Goal: Information Seeking & Learning: Learn about a topic

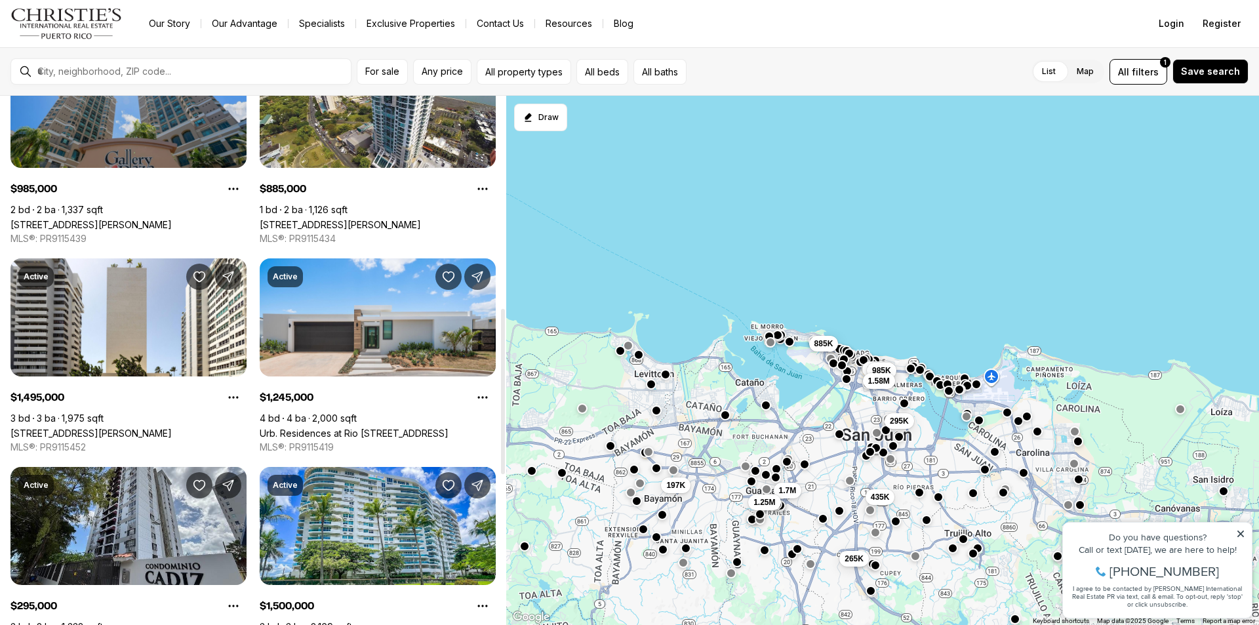
scroll to position [922, 0]
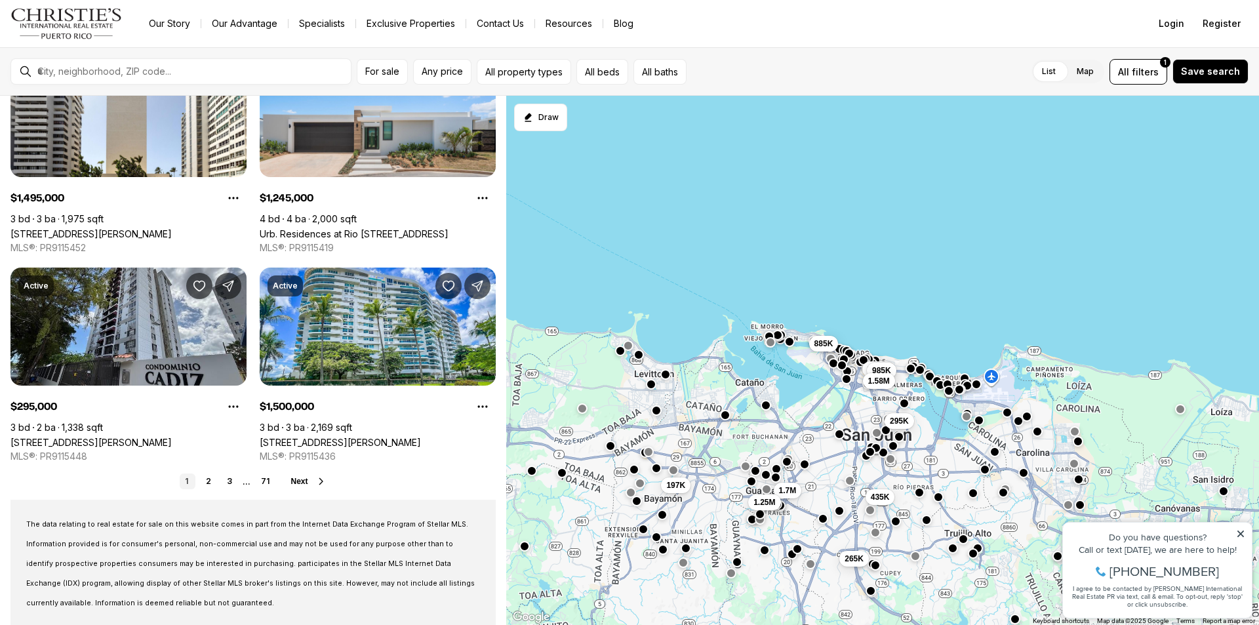
click at [1238, 538] on div "Do you have questions?" at bounding box center [1157, 536] width 176 height 9
click at [1240, 535] on icon at bounding box center [1240, 533] width 9 height 9
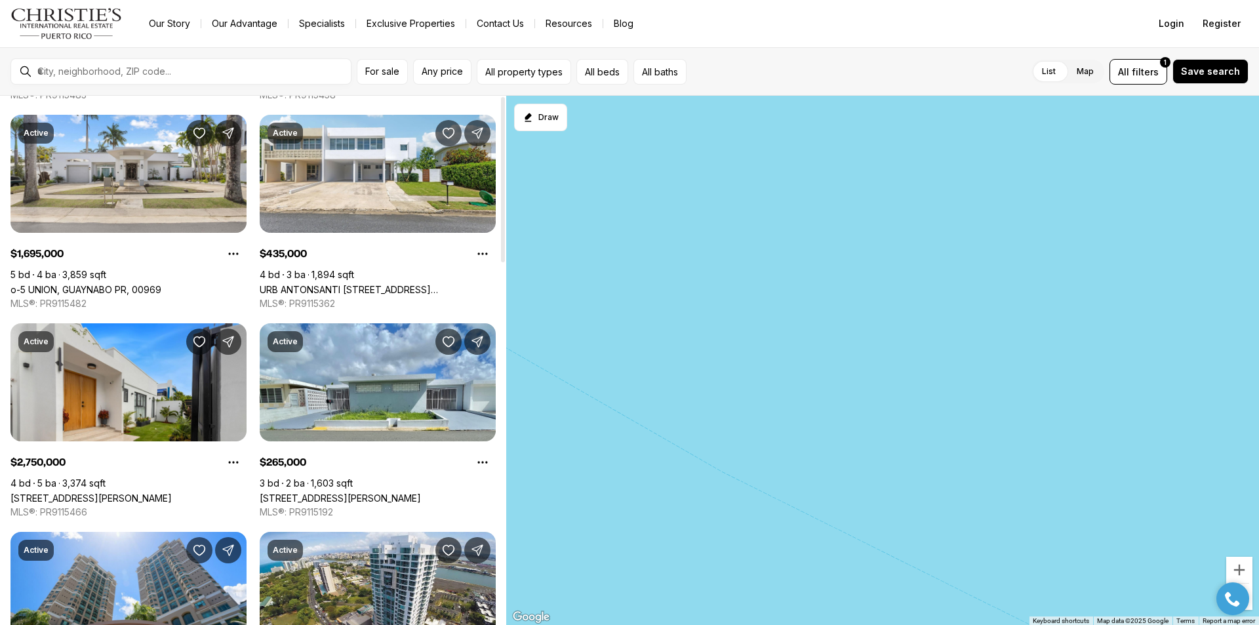
scroll to position [0, 0]
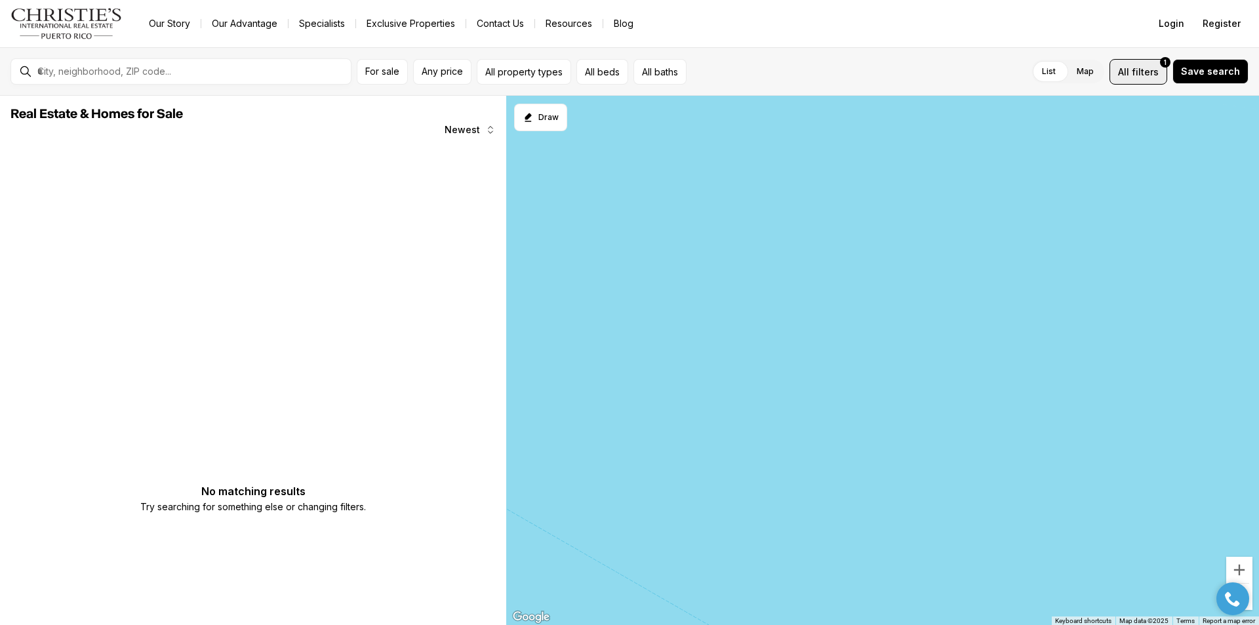
click at [1143, 68] on span "filters" at bounding box center [1144, 72] width 27 height 14
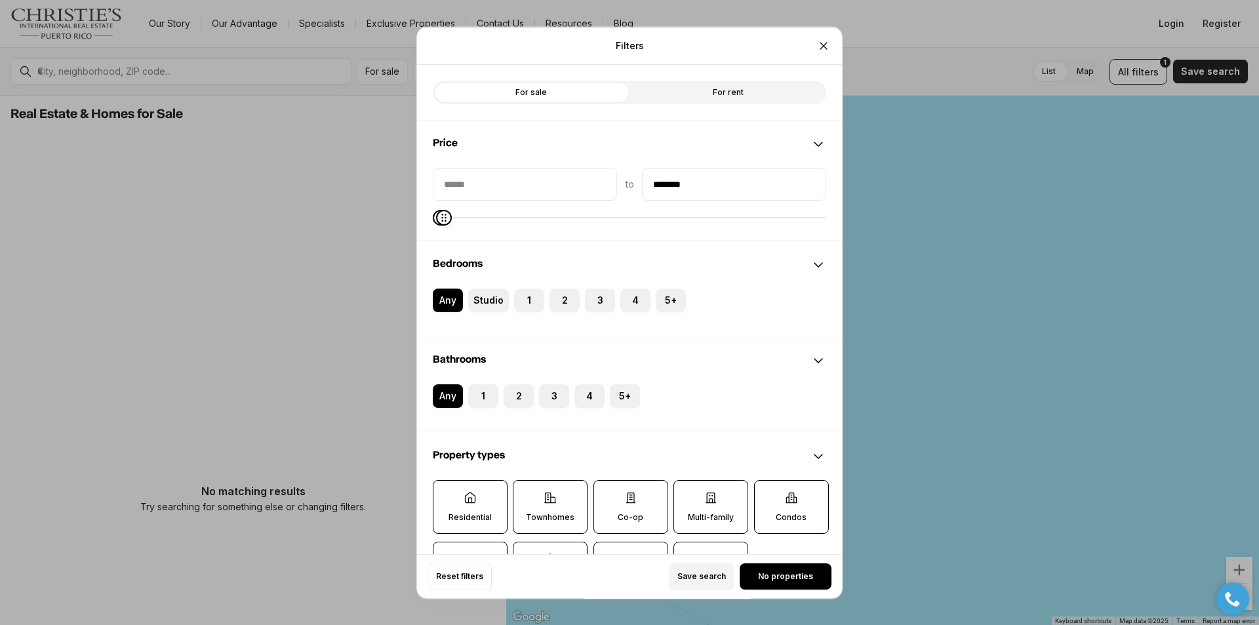
type input "********"
click at [439, 222] on icon "Maximum" at bounding box center [444, 217] width 10 height 10
click at [787, 579] on span "No properties" at bounding box center [785, 576] width 55 height 10
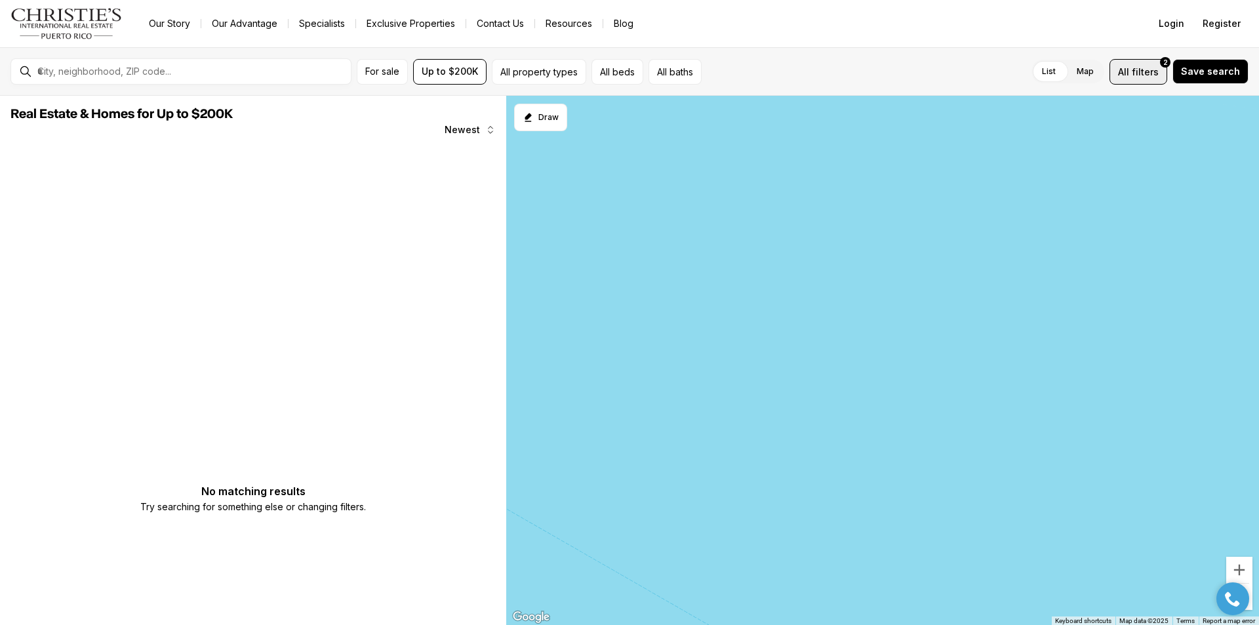
click at [1143, 68] on span "filters" at bounding box center [1144, 72] width 27 height 14
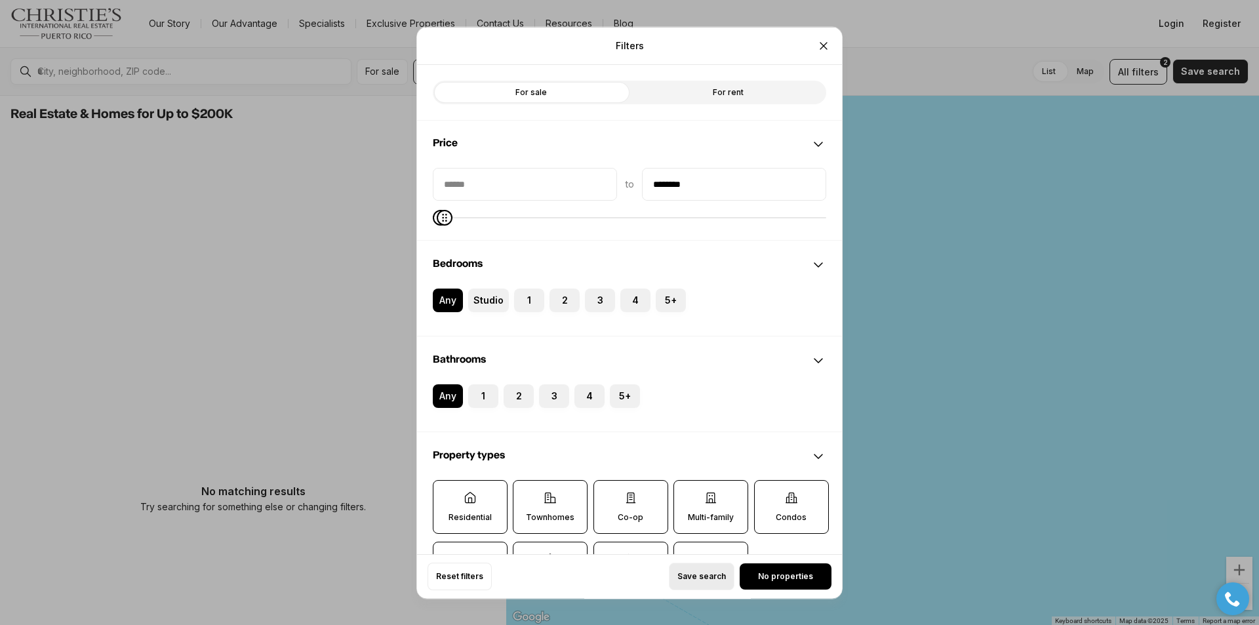
click at [703, 571] on span "Save search" at bounding box center [701, 576] width 49 height 10
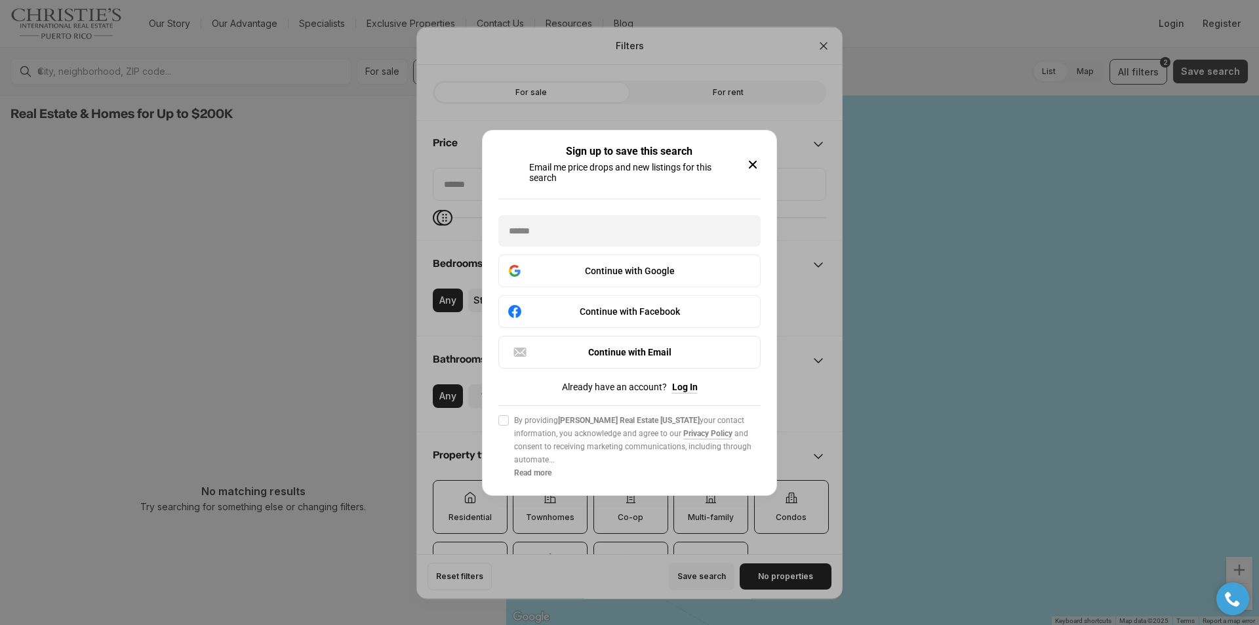
click at [751, 172] on div "Sign up to save this search Email me price drops and new listings for this sear…" at bounding box center [629, 164] width 262 height 37
click at [756, 167] on icon "button" at bounding box center [752, 164] width 7 height 7
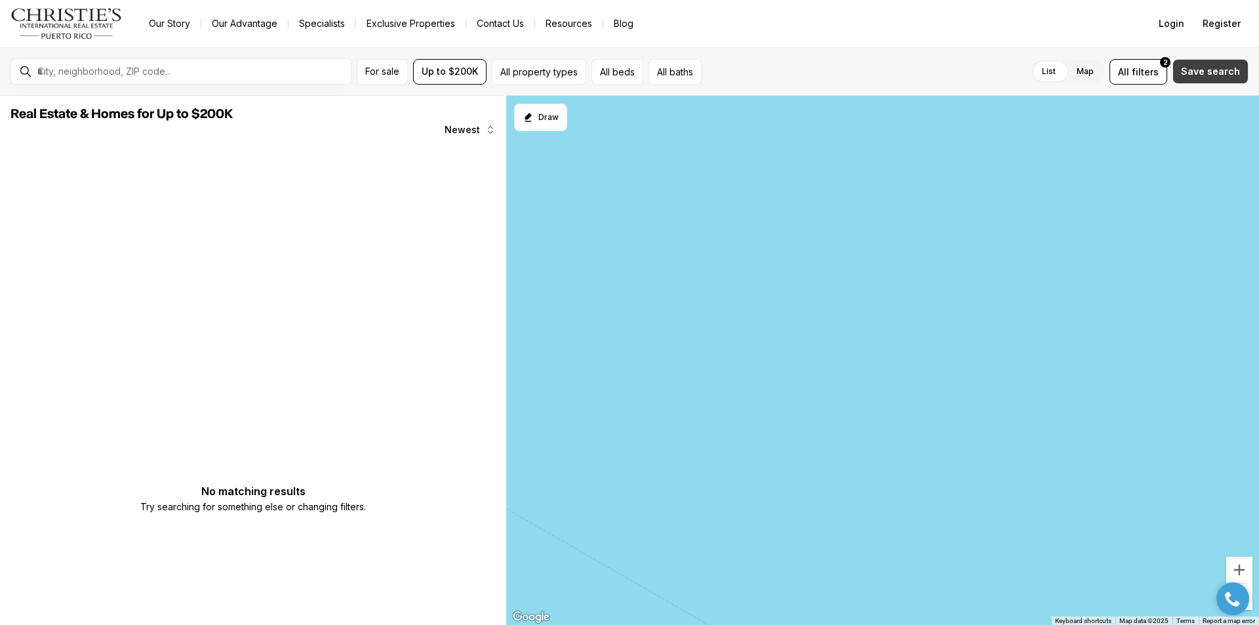
click at [1198, 75] on span "Save search" at bounding box center [1210, 71] width 59 height 10
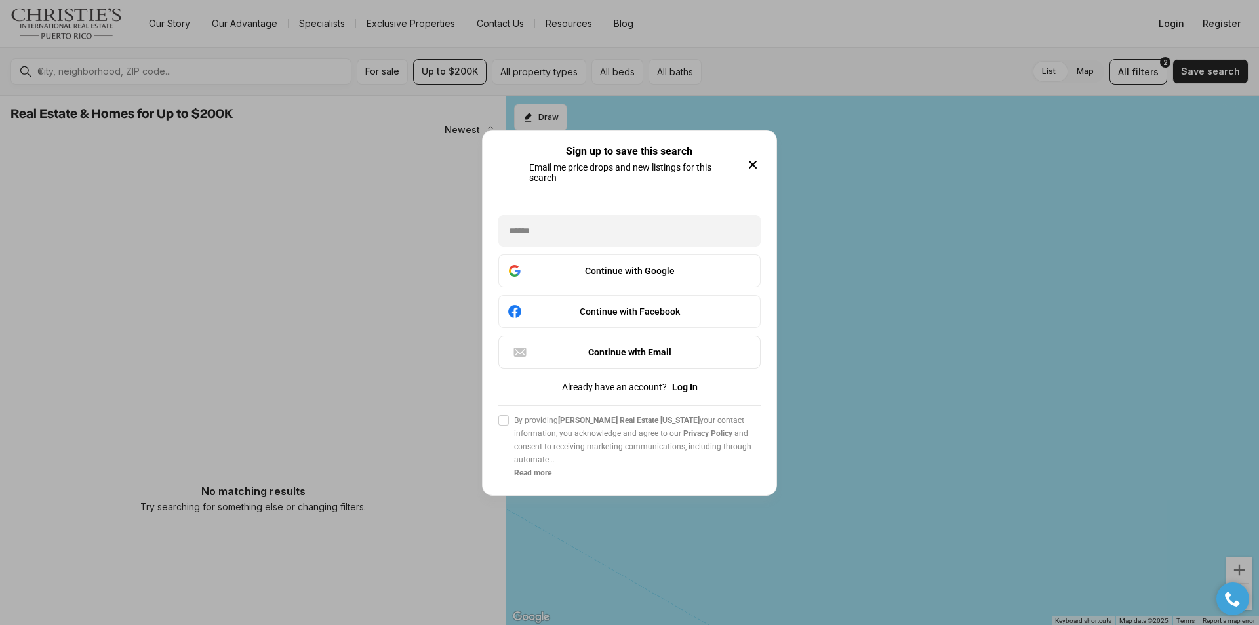
click at [757, 155] on div "Sign up to save this search Email me price drops and new listings for this sear…" at bounding box center [629, 164] width 262 height 37
click at [755, 161] on icon "button" at bounding box center [752, 164] width 7 height 7
